Goal: Task Accomplishment & Management: Complete application form

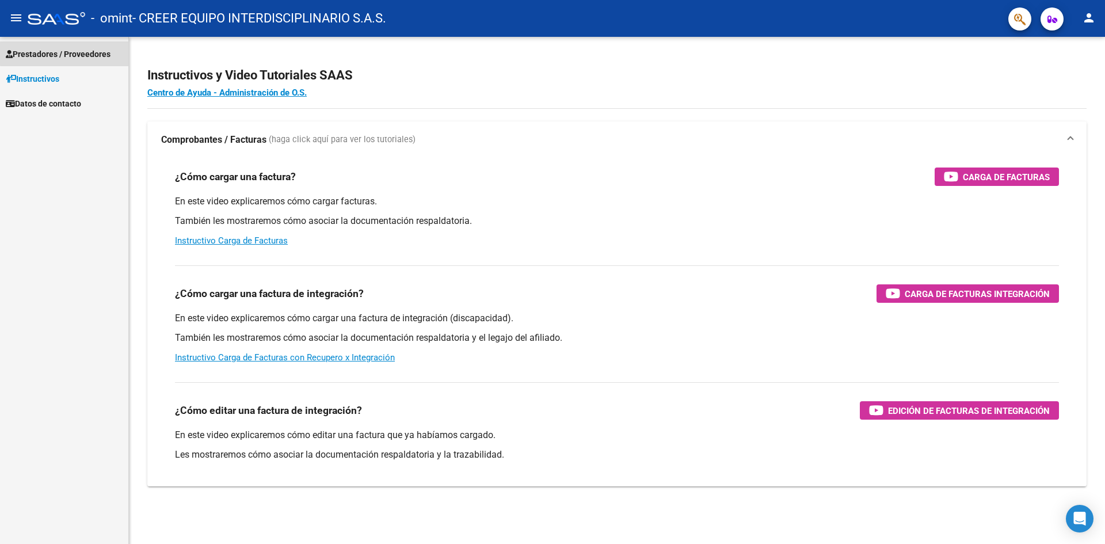
click at [77, 52] on span "Prestadores / Proveedores" at bounding box center [58, 54] width 105 height 13
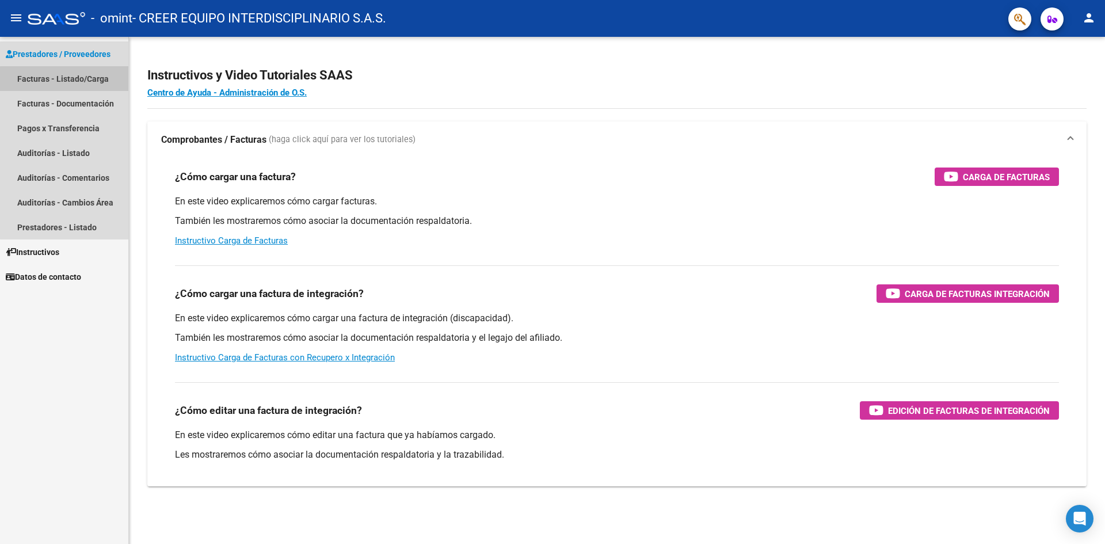
click at [93, 80] on link "Facturas - Listado/Carga" at bounding box center [64, 78] width 128 height 25
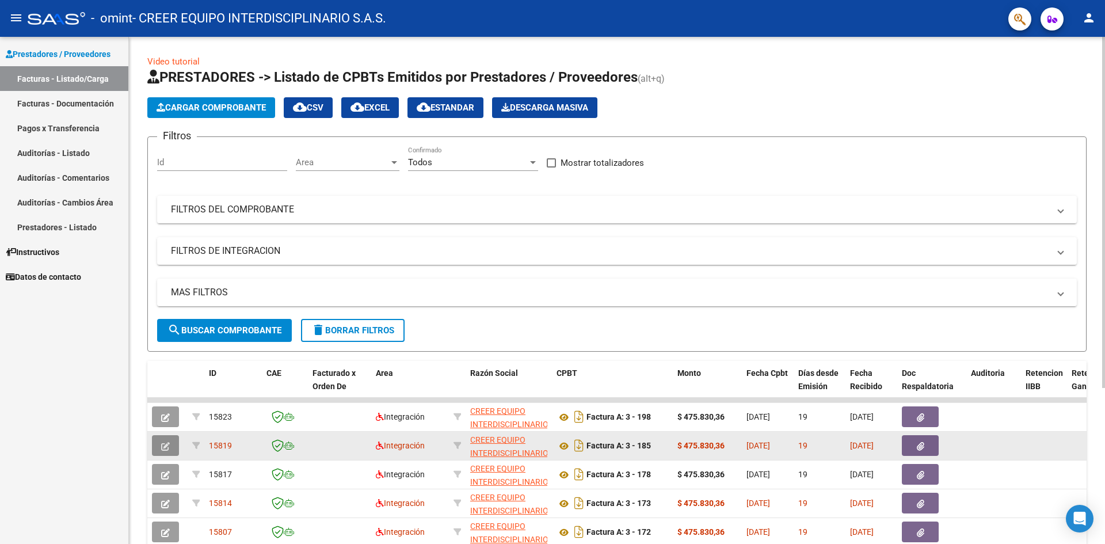
click at [165, 448] on icon "button" at bounding box center [165, 446] width 9 height 9
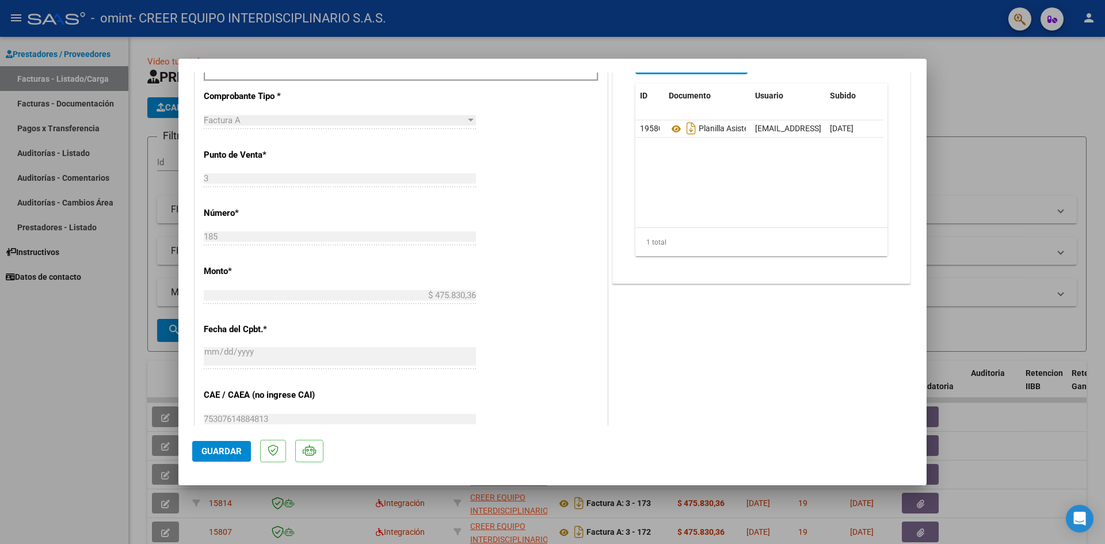
click at [986, 161] on div at bounding box center [552, 272] width 1105 height 544
type input "$ 0,00"
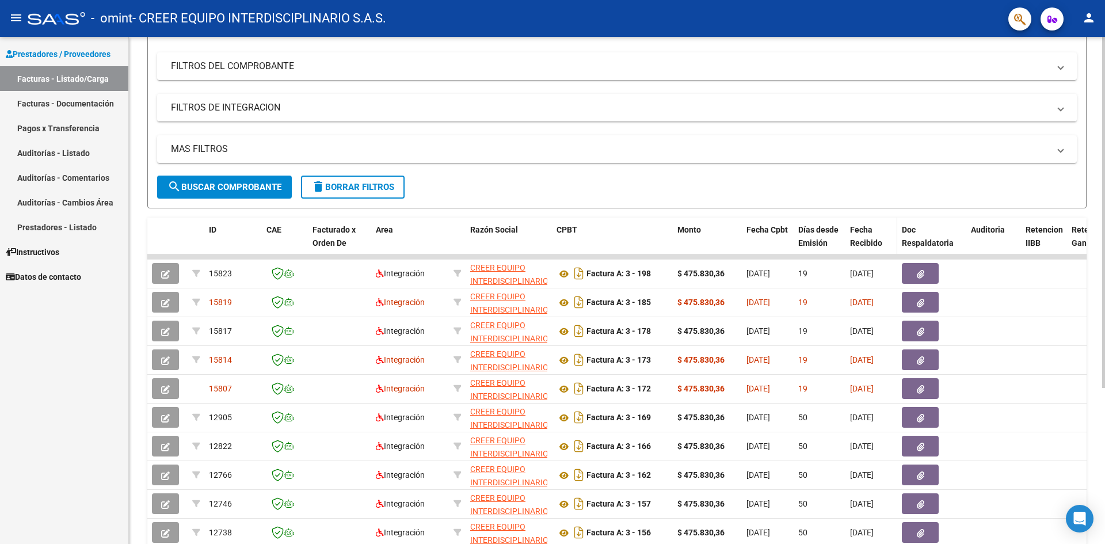
scroll to position [173, 0]
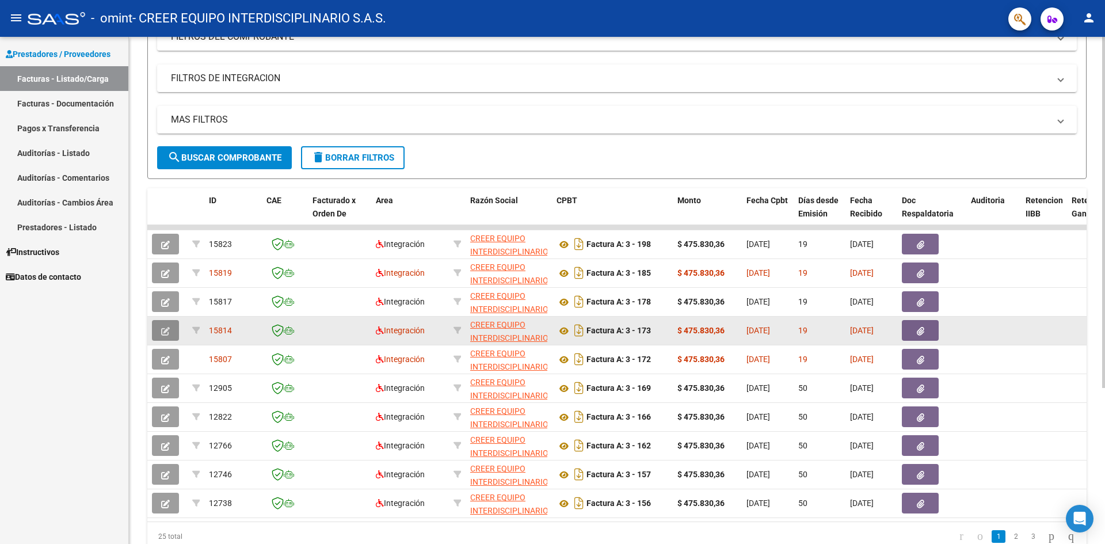
click at [165, 325] on button "button" at bounding box center [165, 330] width 27 height 21
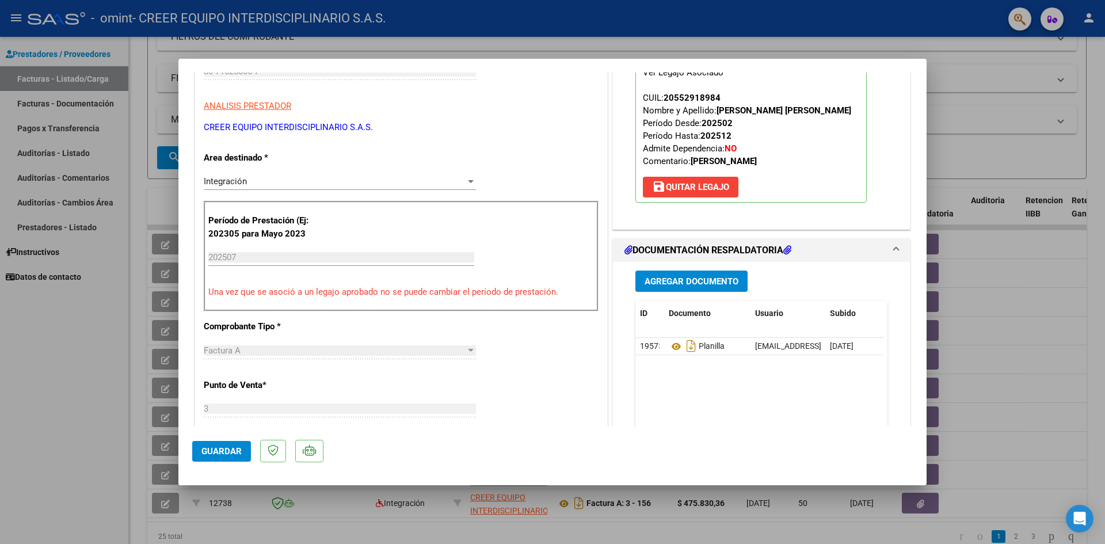
scroll to position [0, 0]
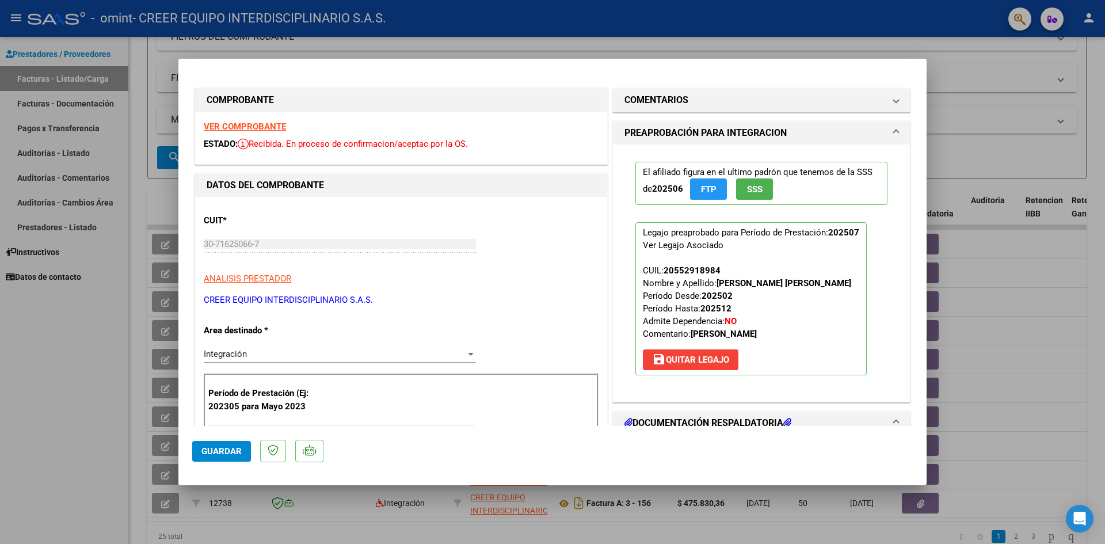
click at [998, 223] on div at bounding box center [552, 272] width 1105 height 544
type input "$ 0,00"
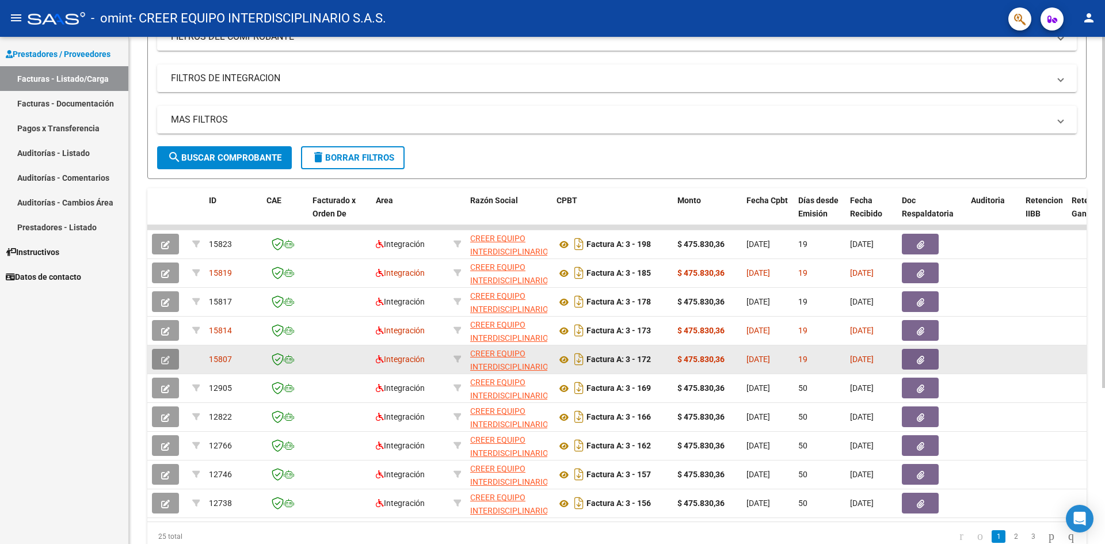
click at [158, 361] on button "button" at bounding box center [165, 359] width 27 height 21
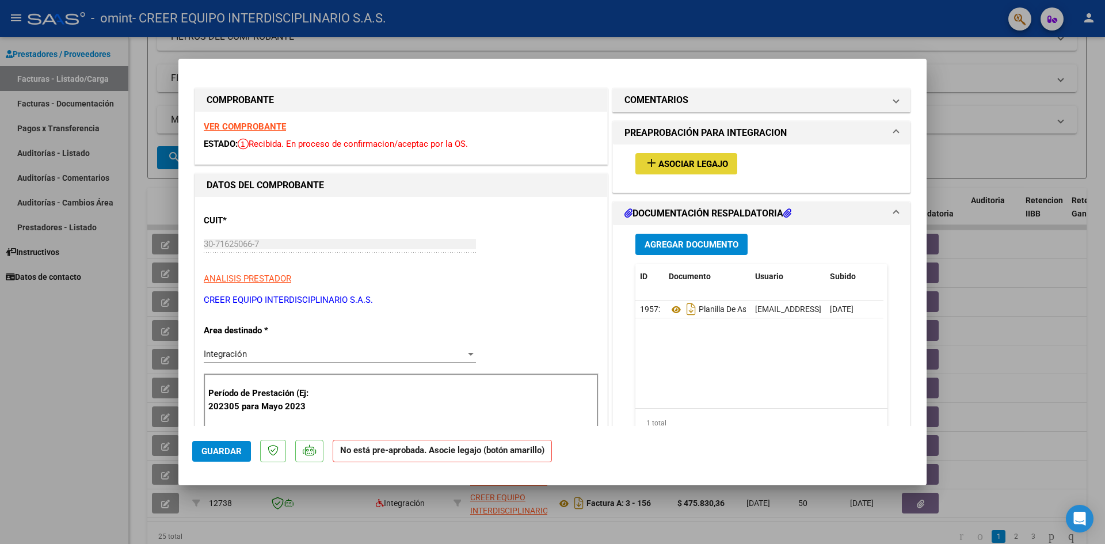
click at [658, 162] on span "Asociar Legajo" at bounding box center [693, 164] width 70 height 10
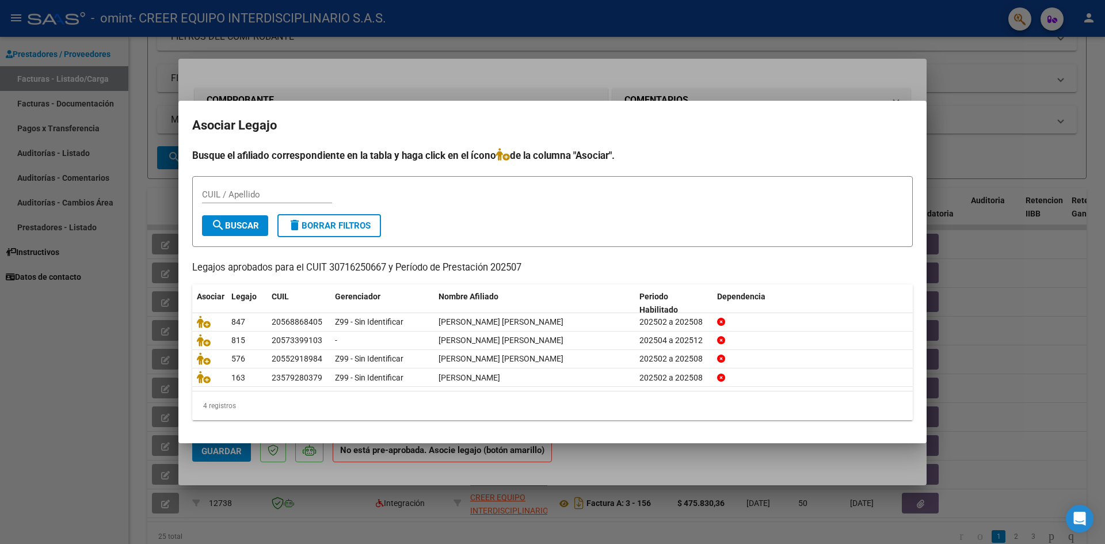
click at [86, 421] on div at bounding box center [552, 272] width 1105 height 544
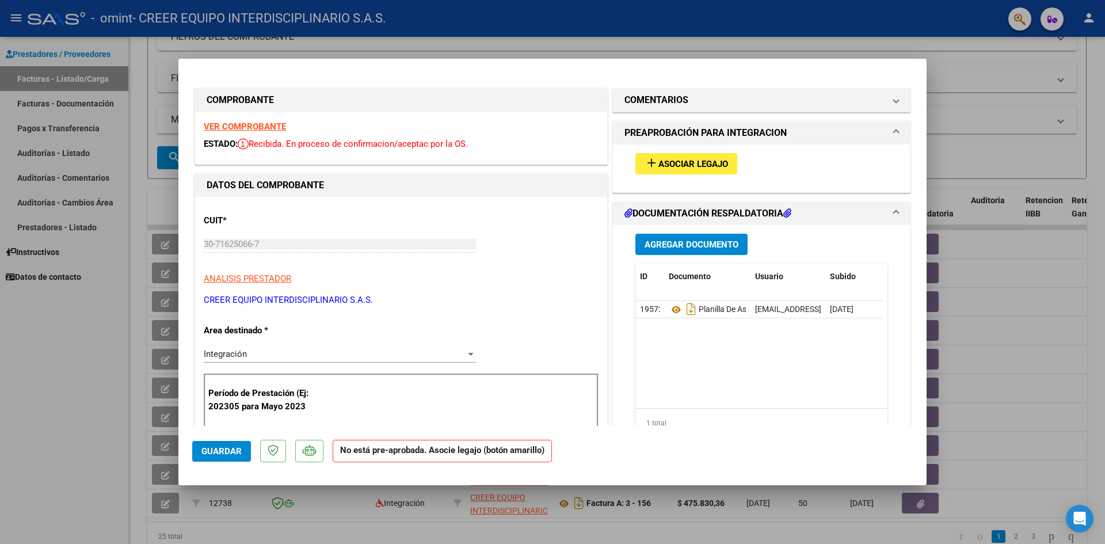
click at [81, 325] on div at bounding box center [552, 272] width 1105 height 544
type input "$ 0,00"
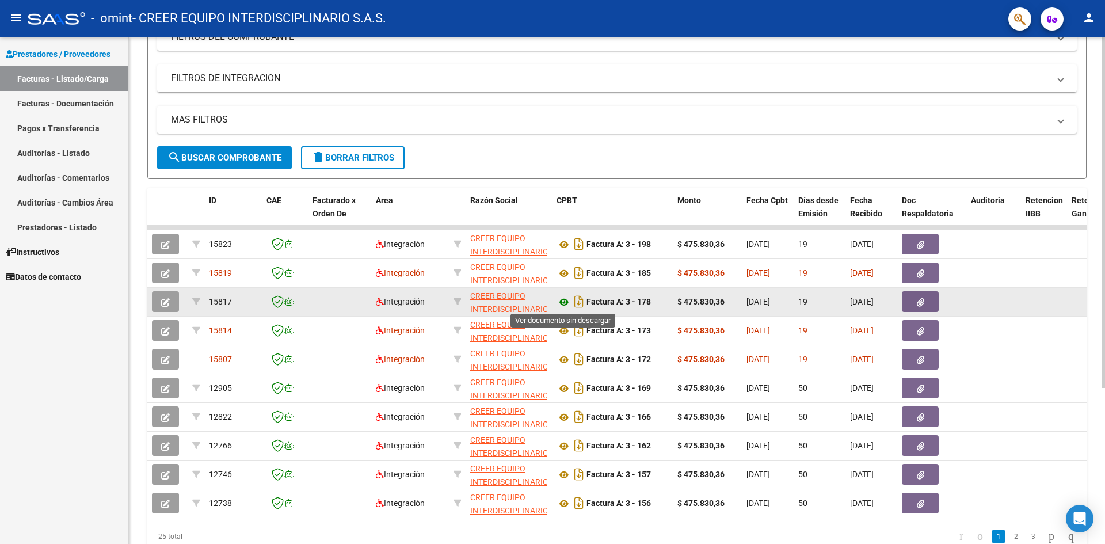
click at [567, 301] on icon at bounding box center [563, 302] width 15 height 14
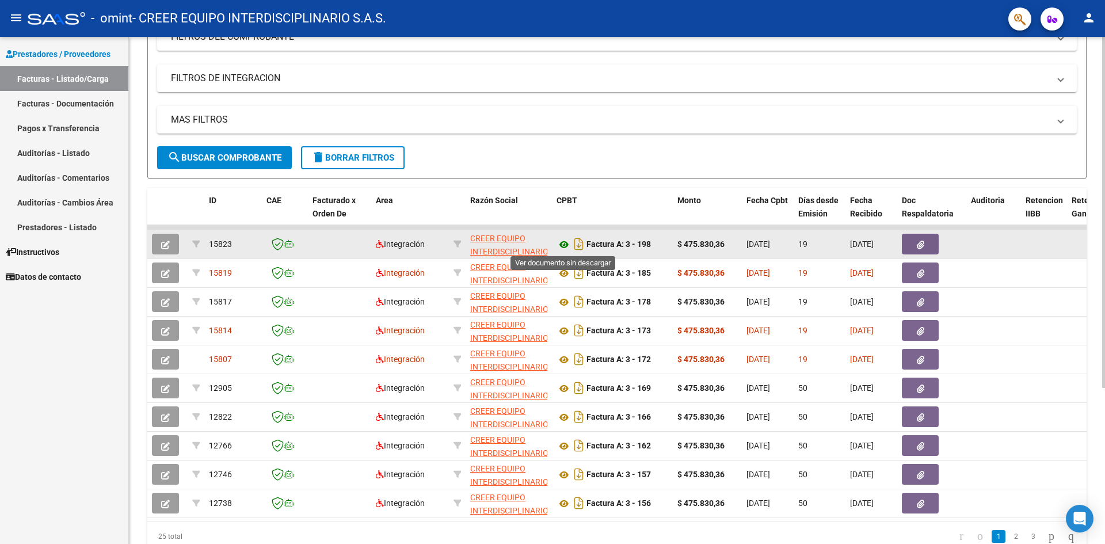
click at [564, 245] on icon at bounding box center [563, 245] width 15 height 14
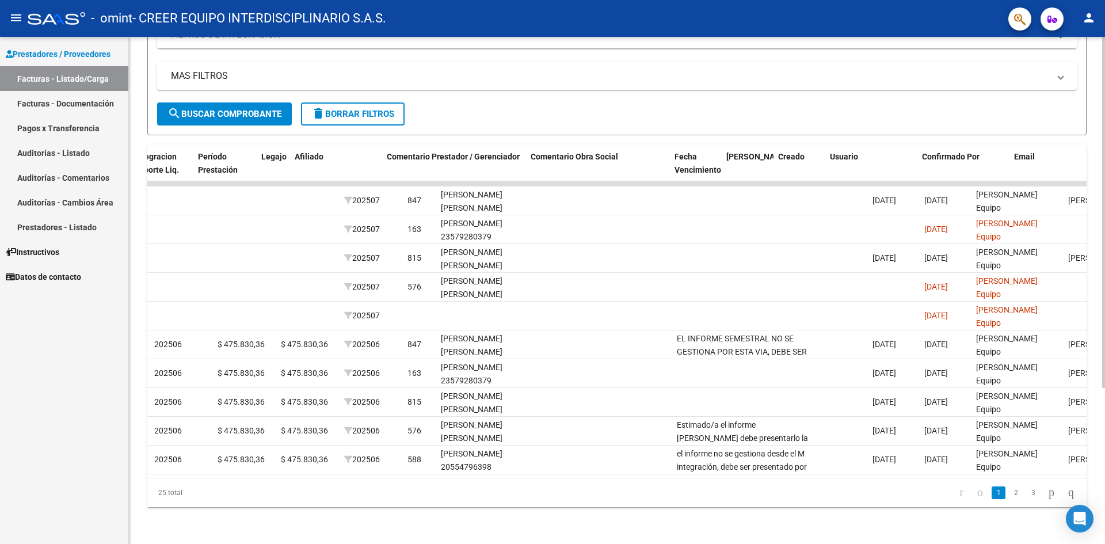
scroll to position [0, 1487]
